Goal: Task Accomplishment & Management: Use online tool/utility

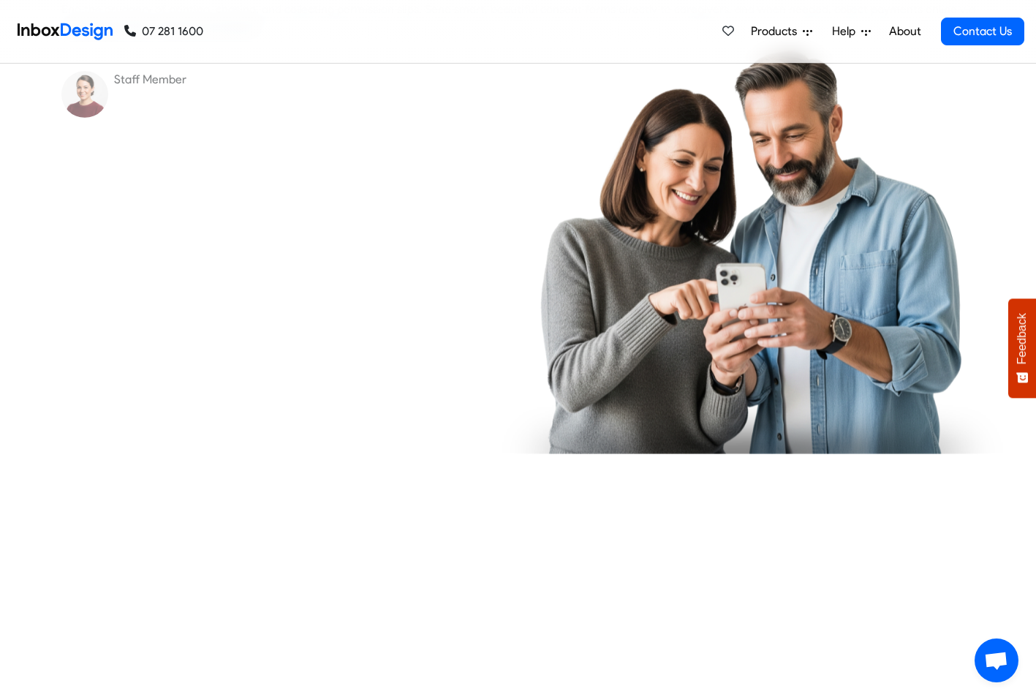
checkbox input "true"
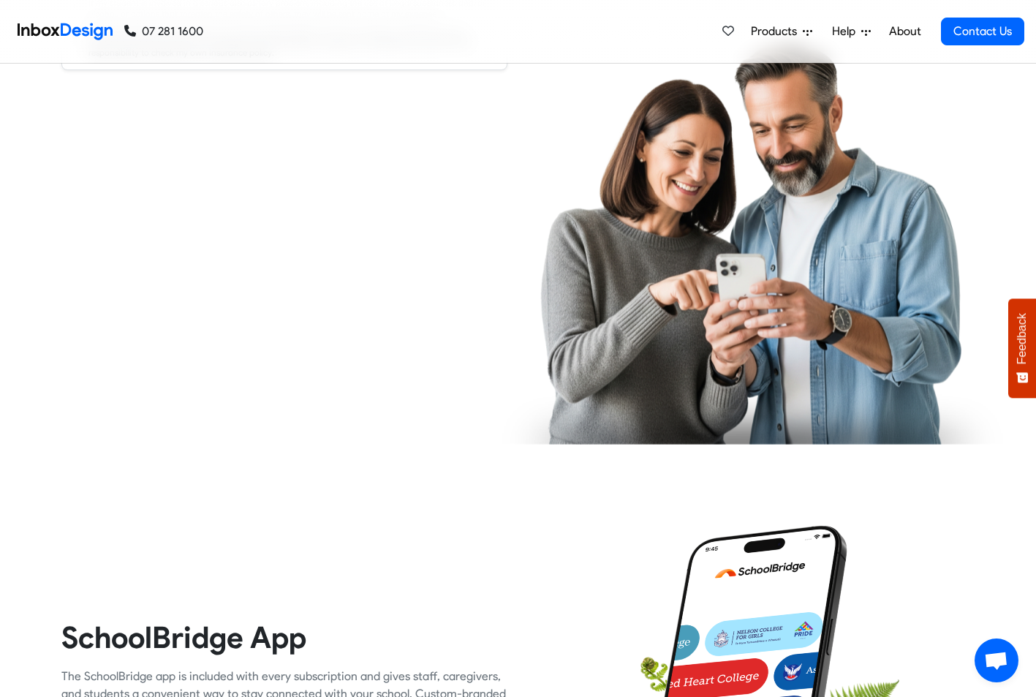
checkbox input "true"
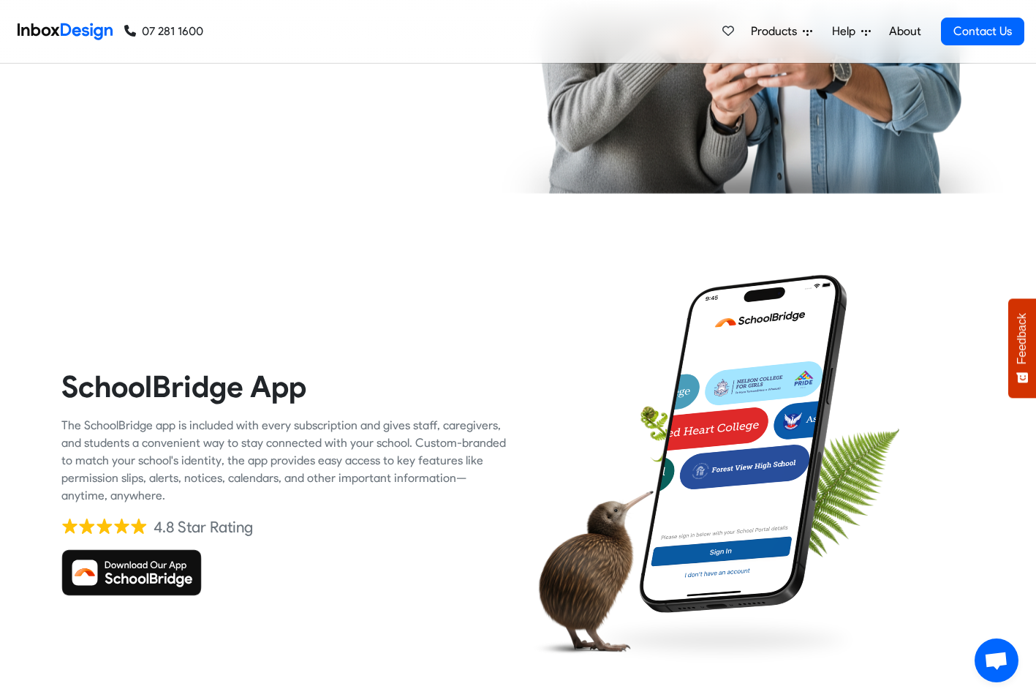
checkbox input "true"
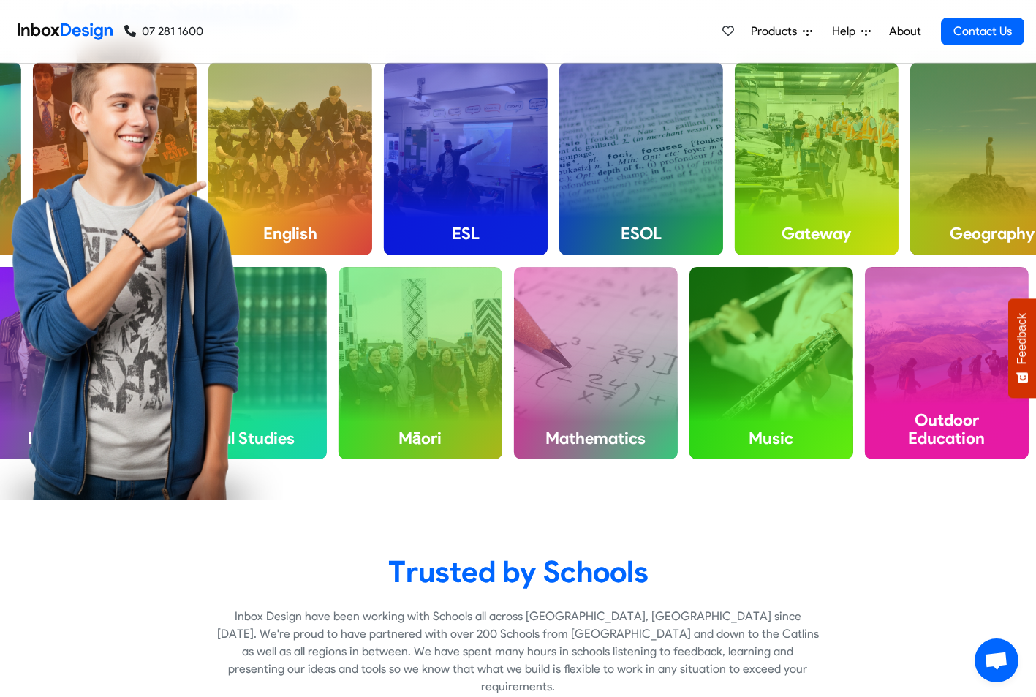
checkbox input "true"
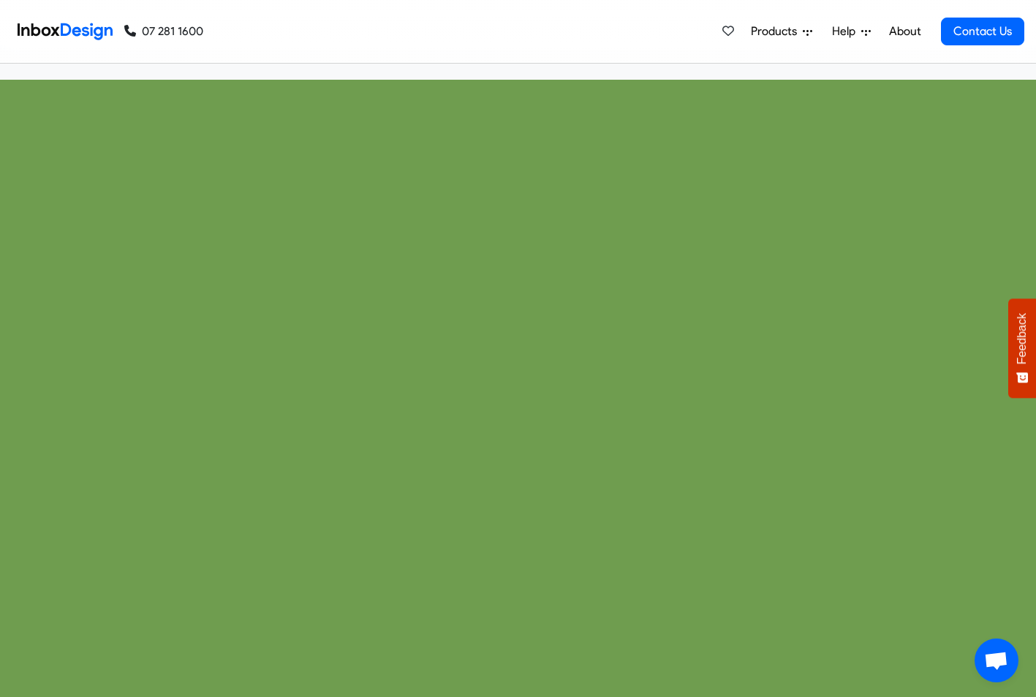
checkbox input "true"
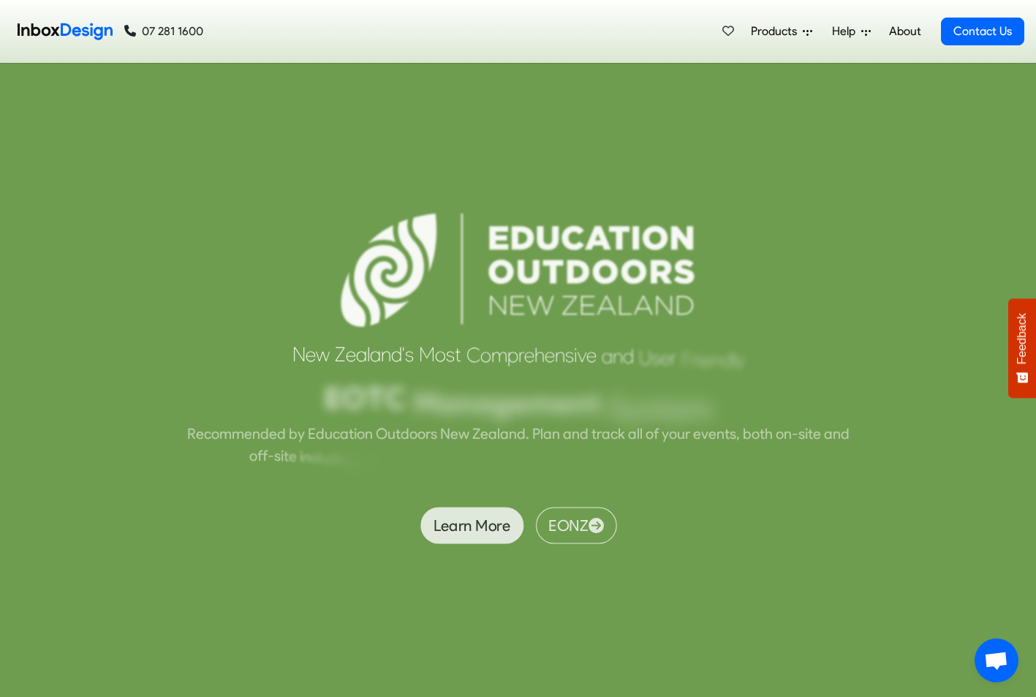
scroll to position [5916, 0]
checkbox input "true"
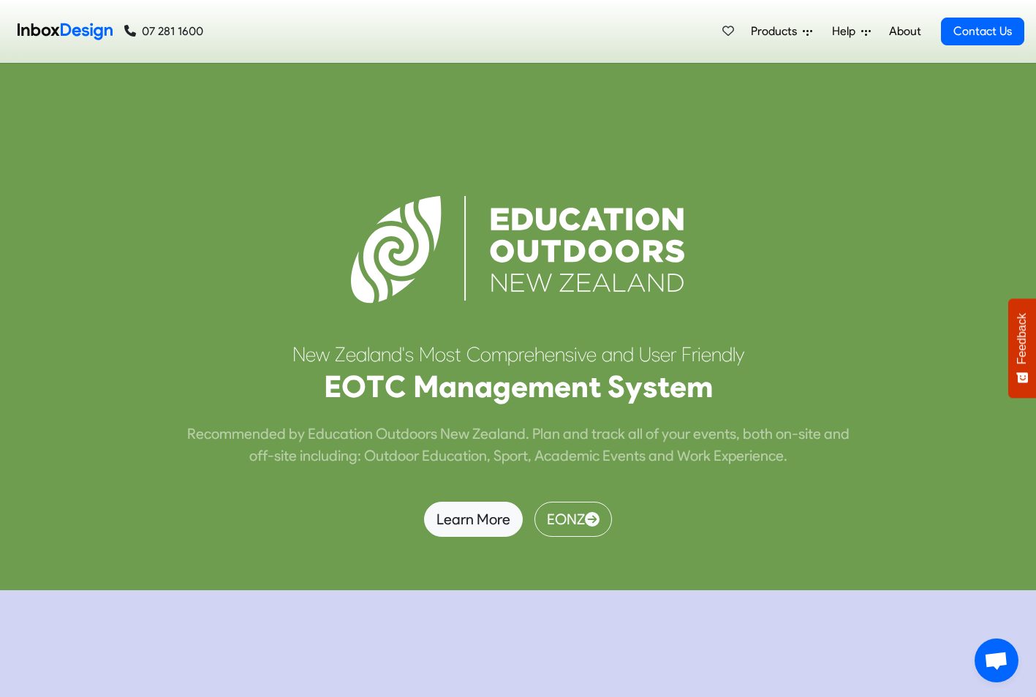
scroll to position [6296, 0]
